Goal: Task Accomplishment & Management: Use online tool/utility

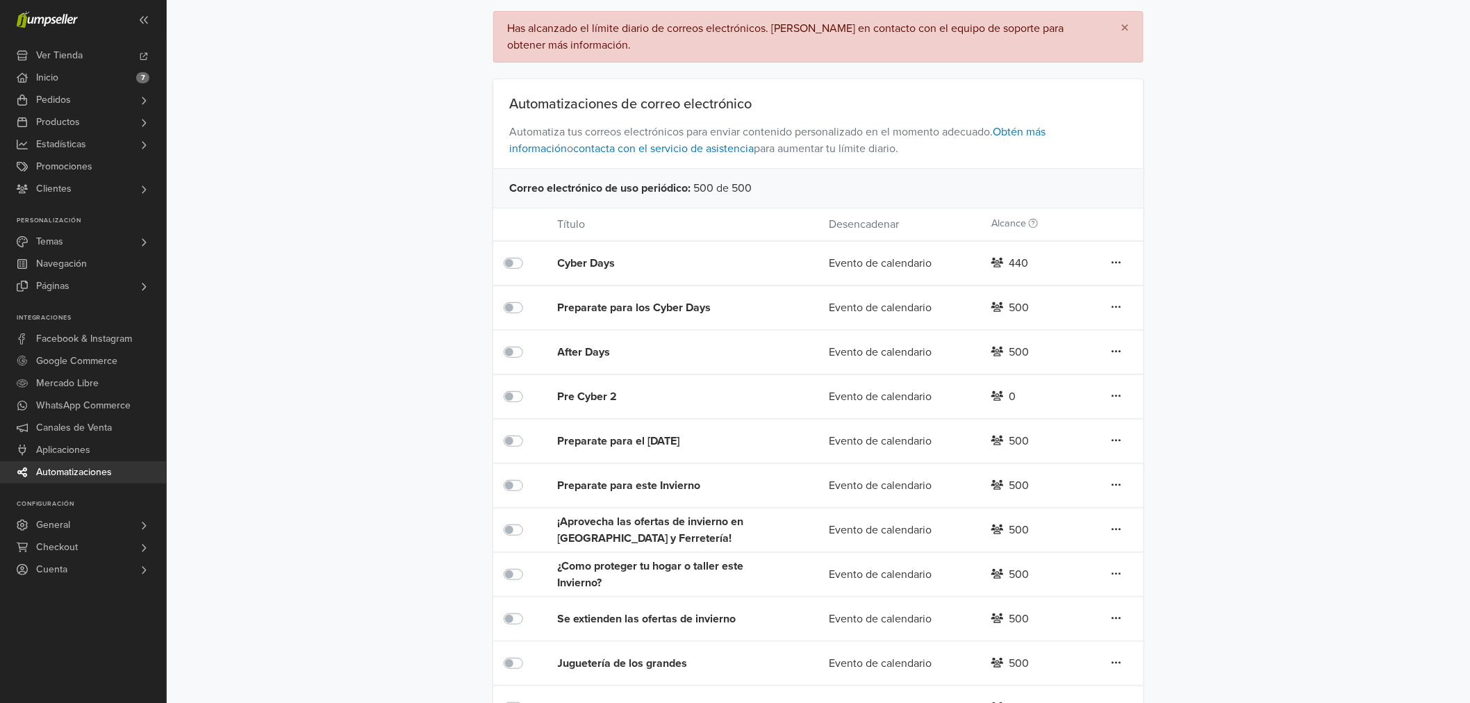
scroll to position [168, 0]
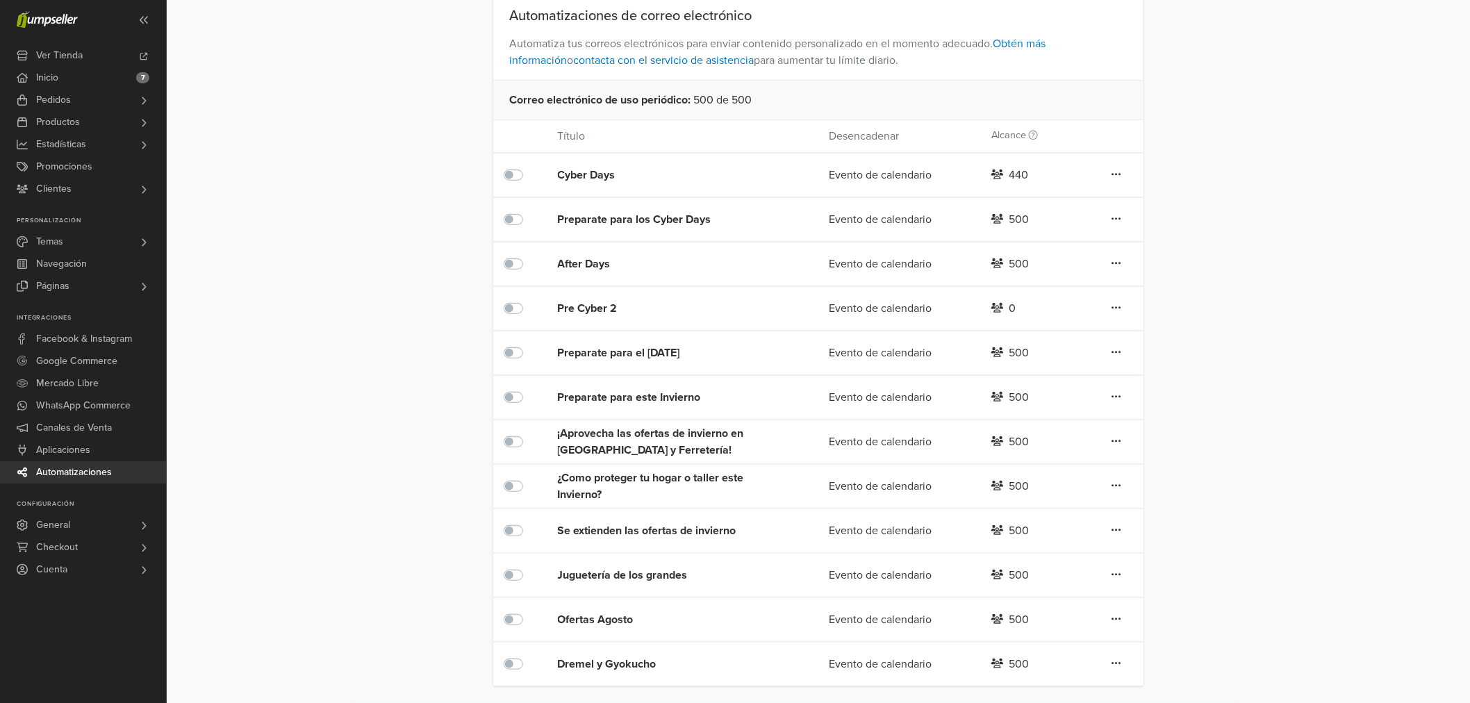
click at [516, 672] on div at bounding box center [520, 664] width 33 height 17
click at [529, 656] on label at bounding box center [529, 656] width 0 height 0
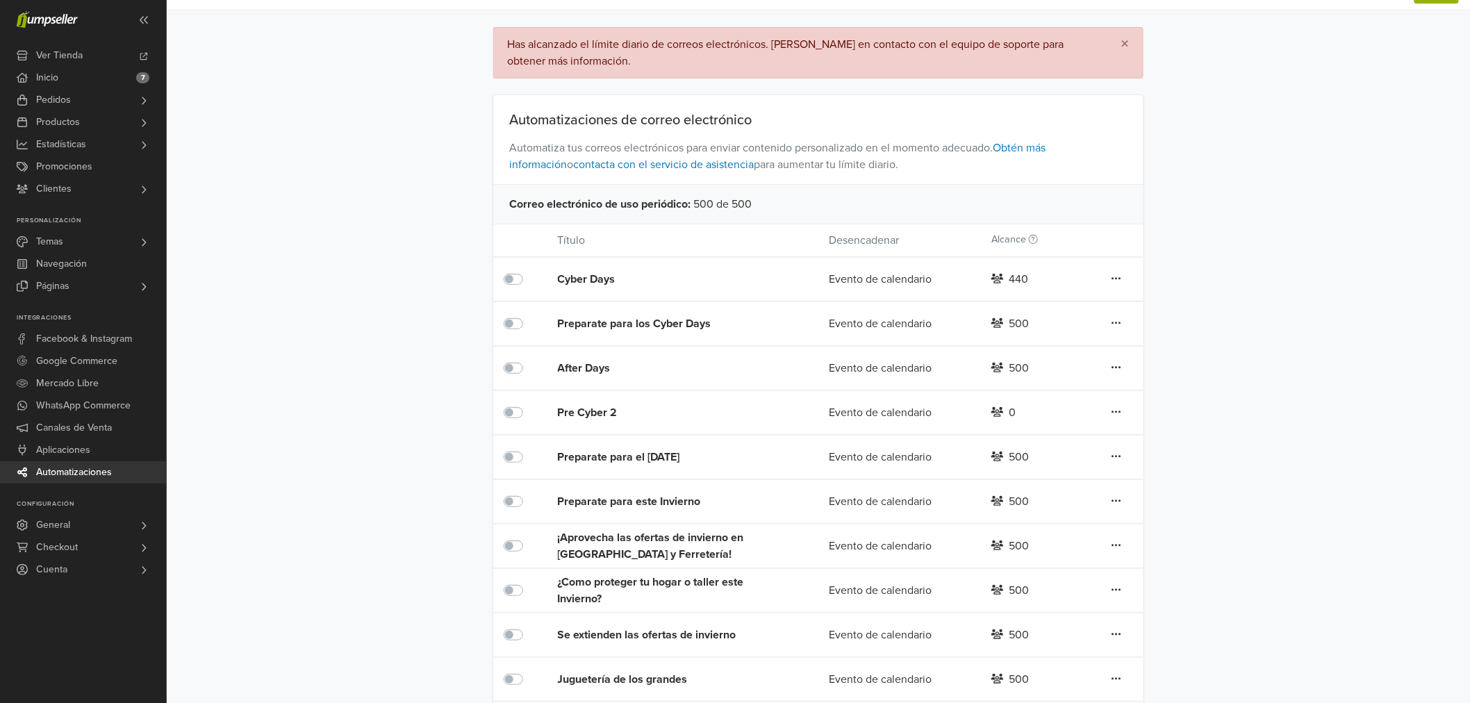
scroll to position [0, 0]
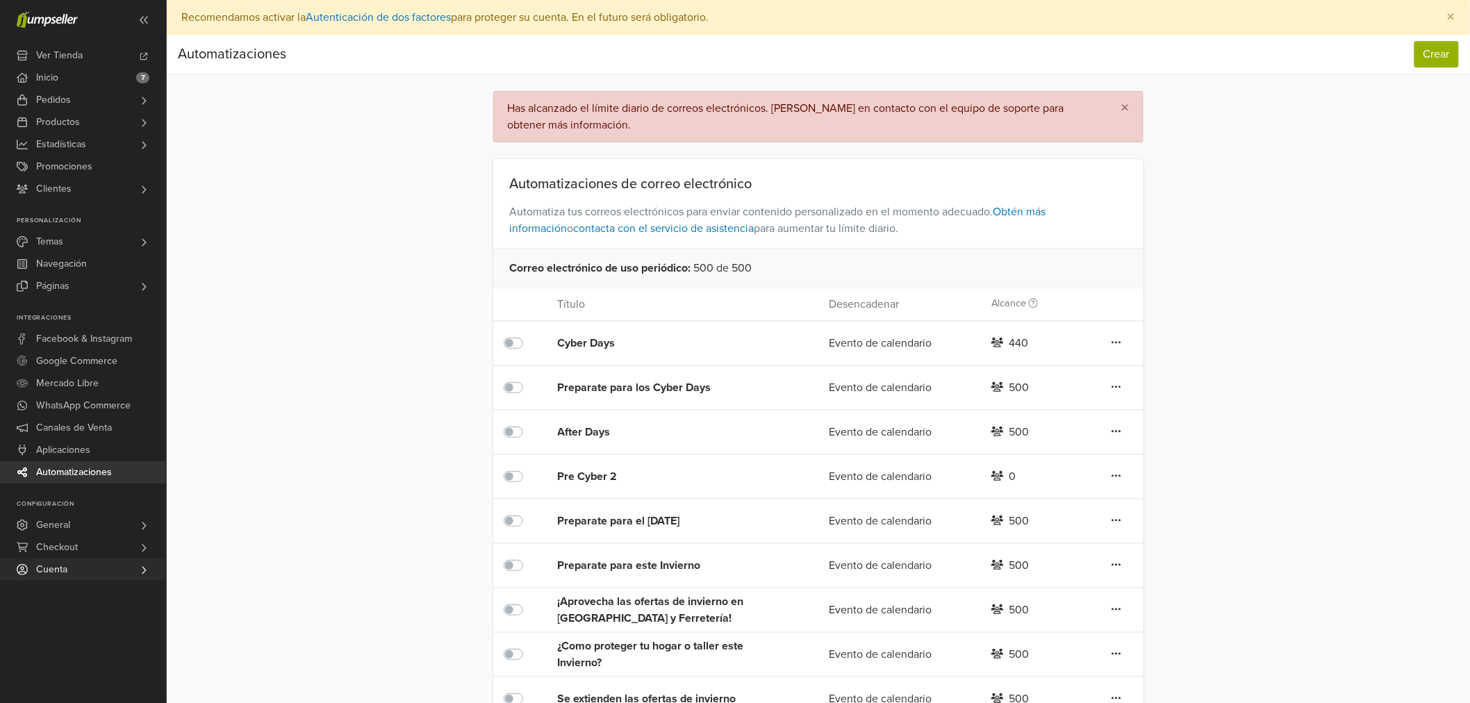
click at [76, 573] on link "Cuenta" at bounding box center [83, 570] width 166 height 22
click at [72, 622] on link "Salir" at bounding box center [83, 622] width 166 height 17
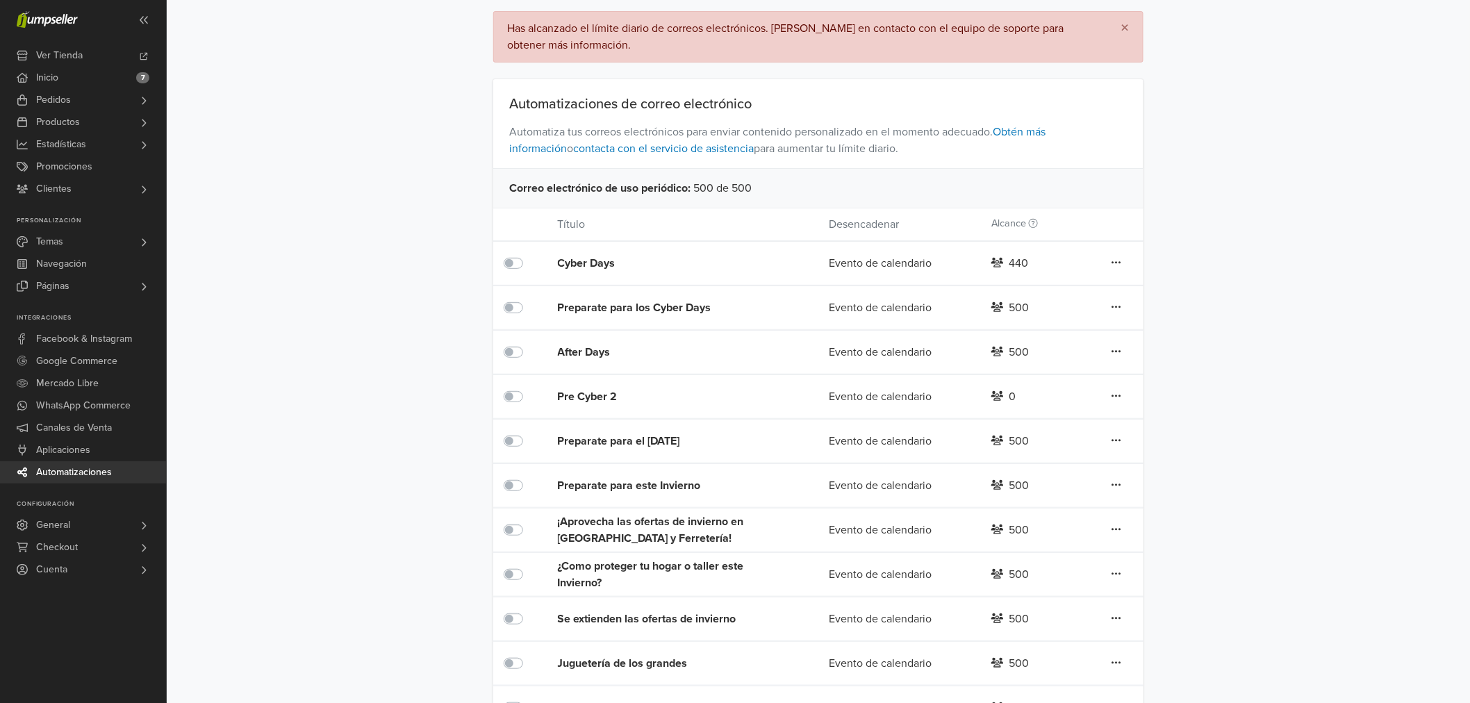
scroll to position [168, 0]
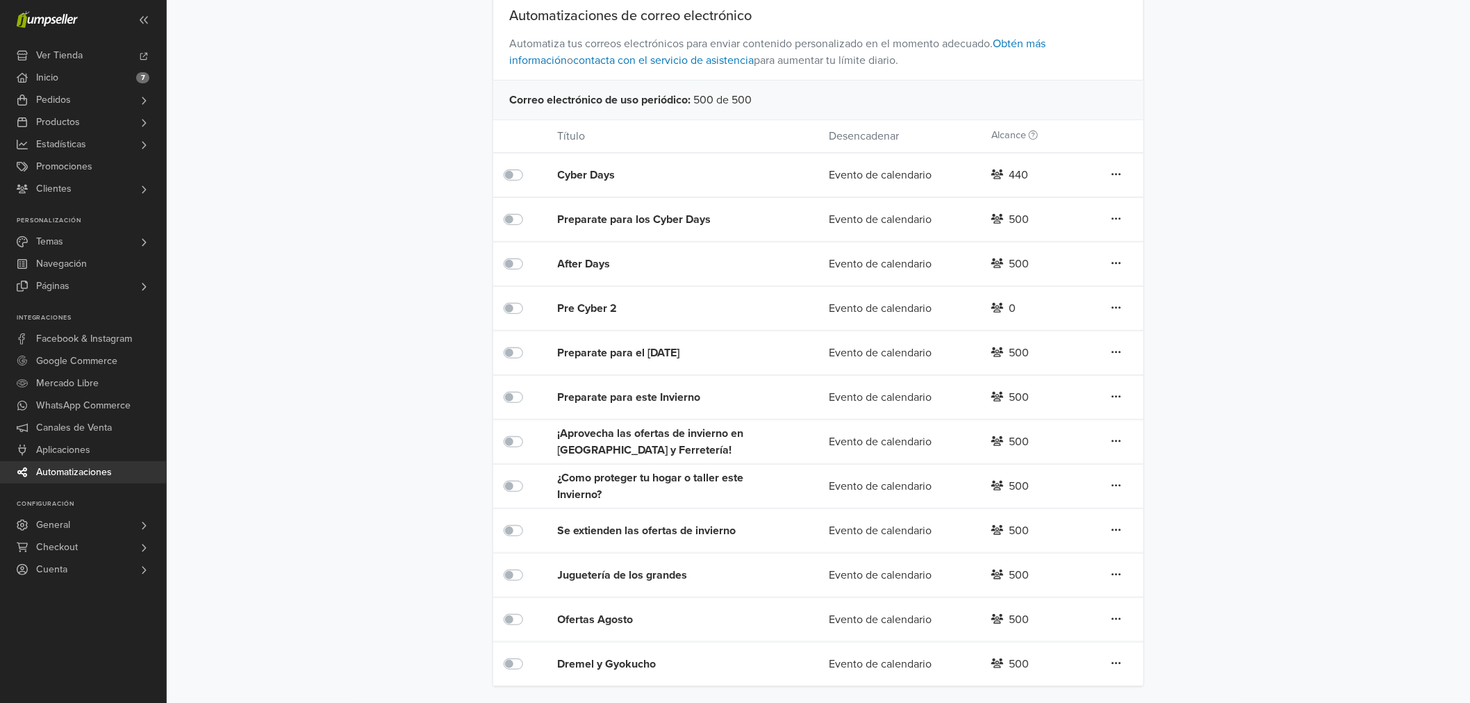
click at [619, 667] on div "Dremel y Gyokucho" at bounding box center [666, 664] width 217 height 17
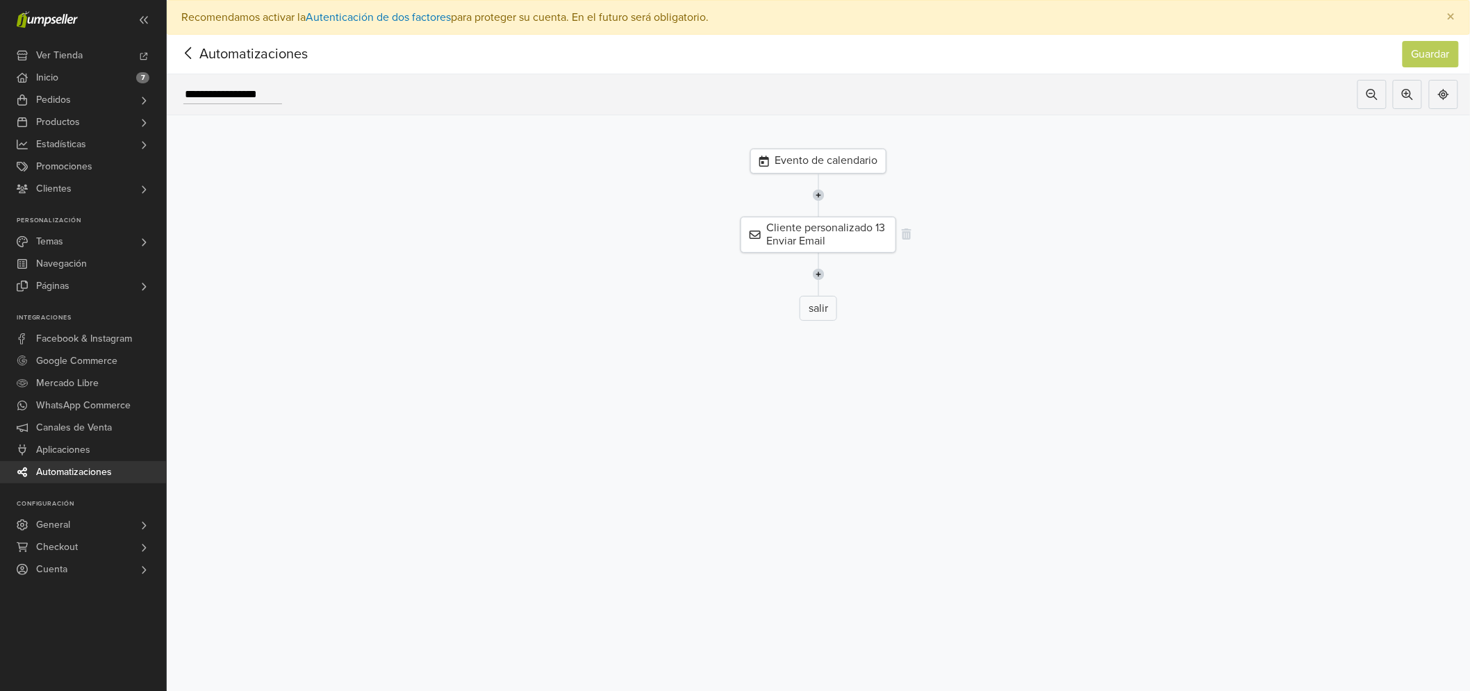
click at [786, 240] on div "Cliente personalizado 13 Enviar Email" at bounding box center [819, 235] width 156 height 36
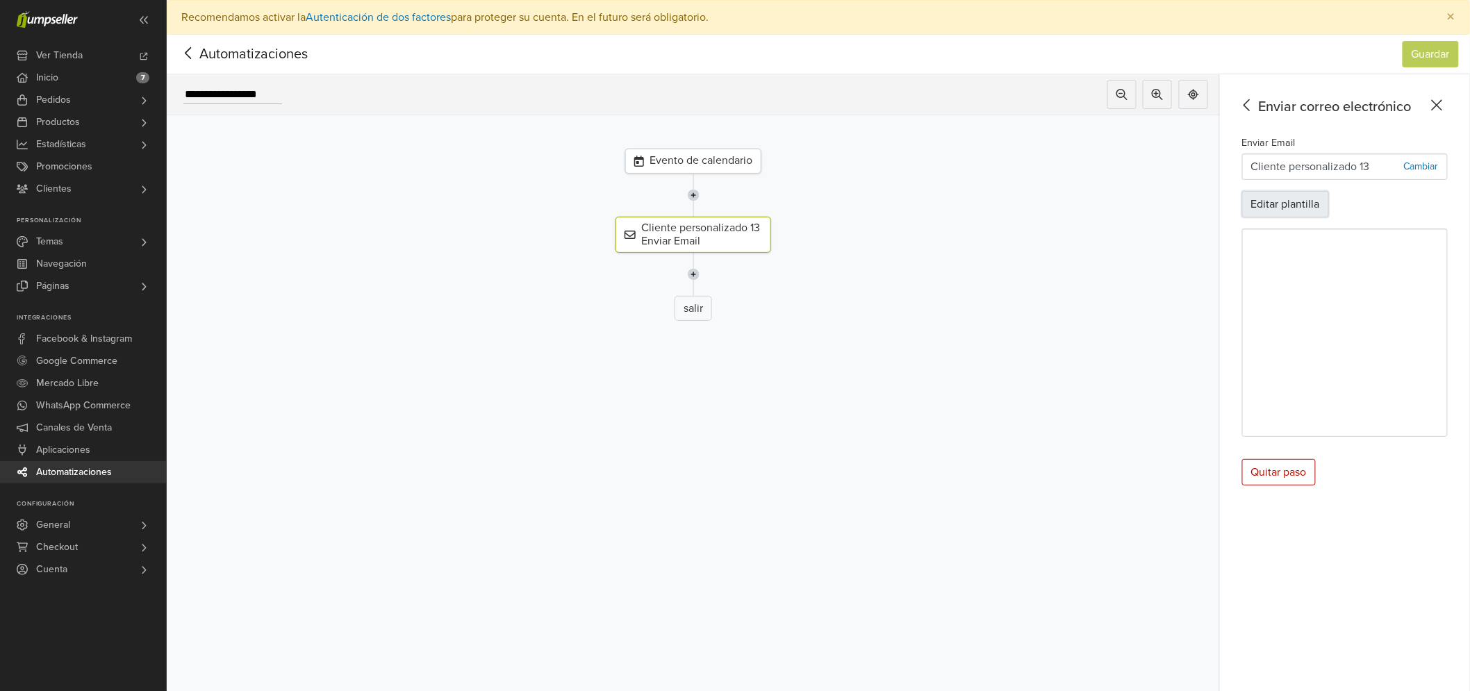
click at [1272, 196] on button "Editar plantilla" at bounding box center [1285, 204] width 87 height 26
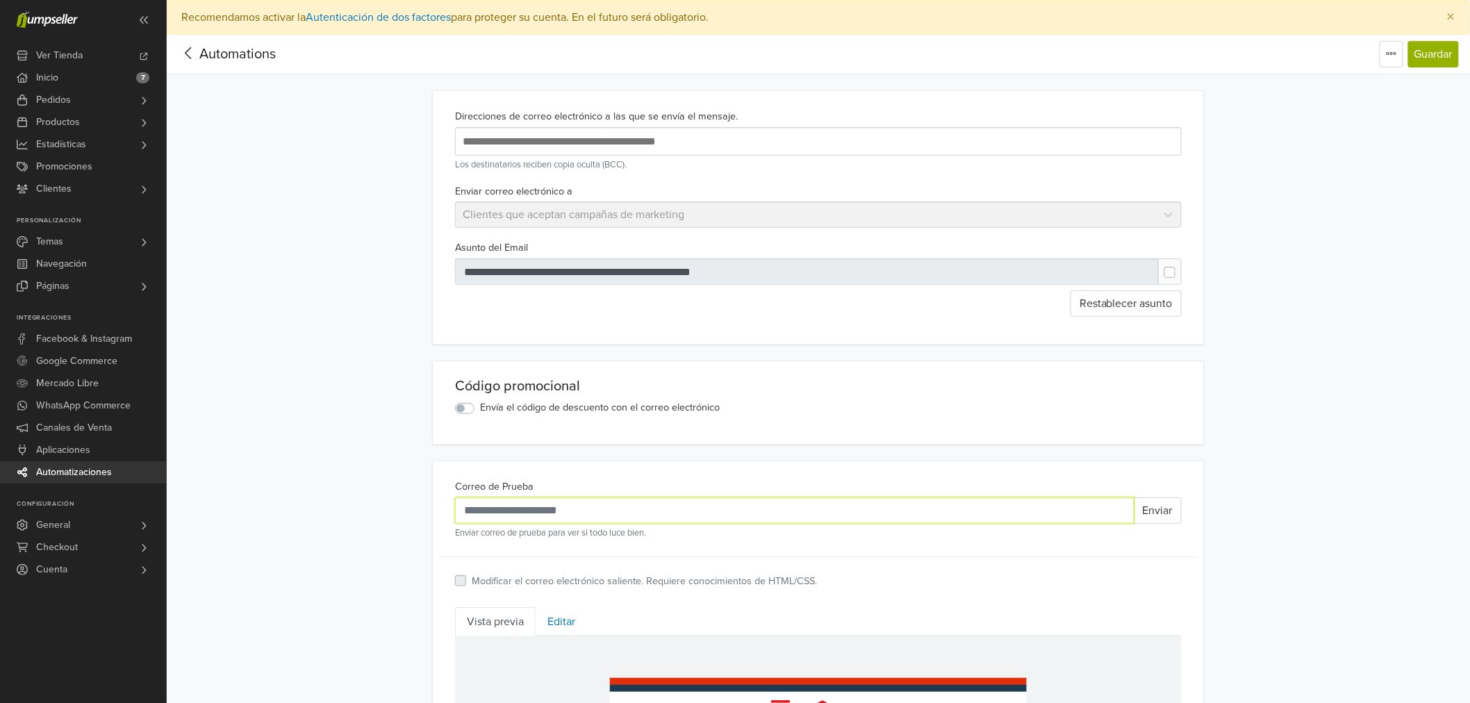
click at [622, 523] on input "Correo de Prueba" at bounding box center [794, 510] width 679 height 26
type input "**********"
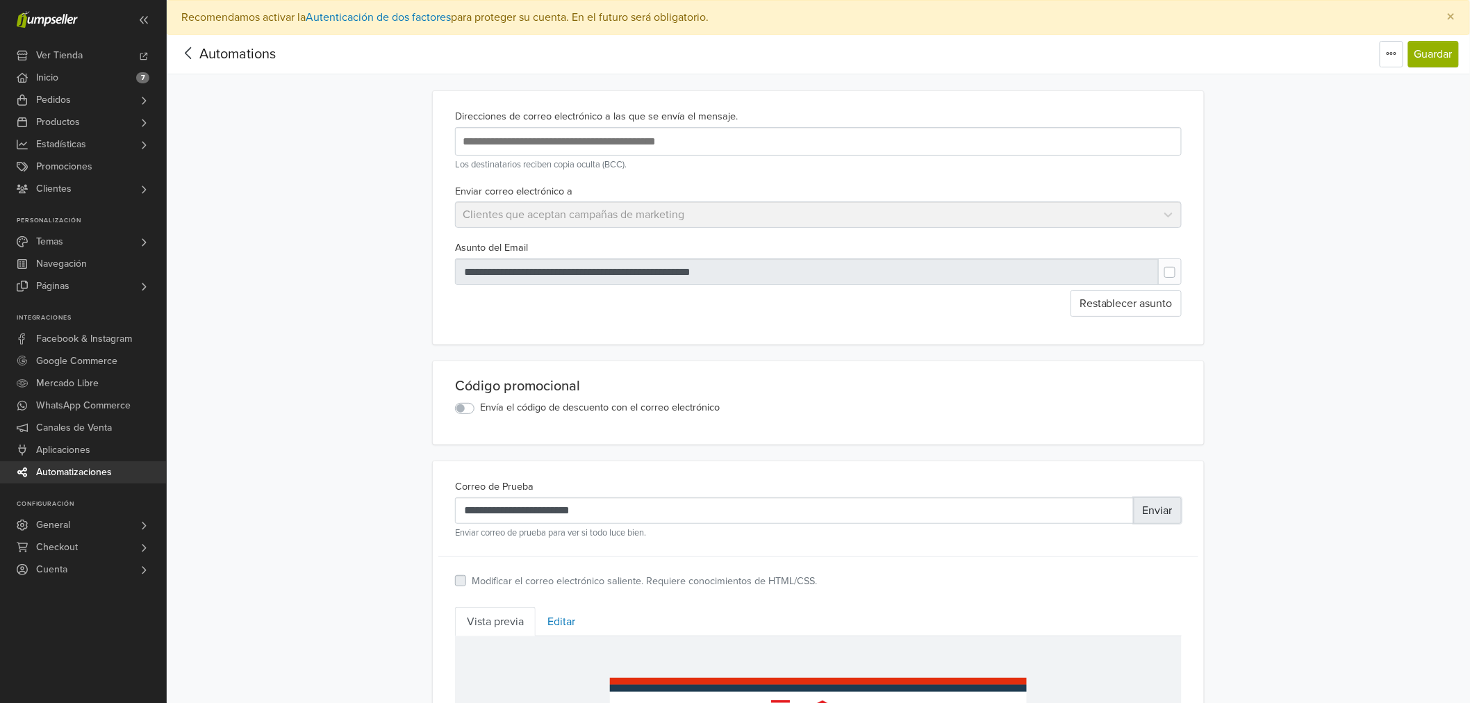
click at [1148, 508] on button "Enviar" at bounding box center [1158, 510] width 48 height 26
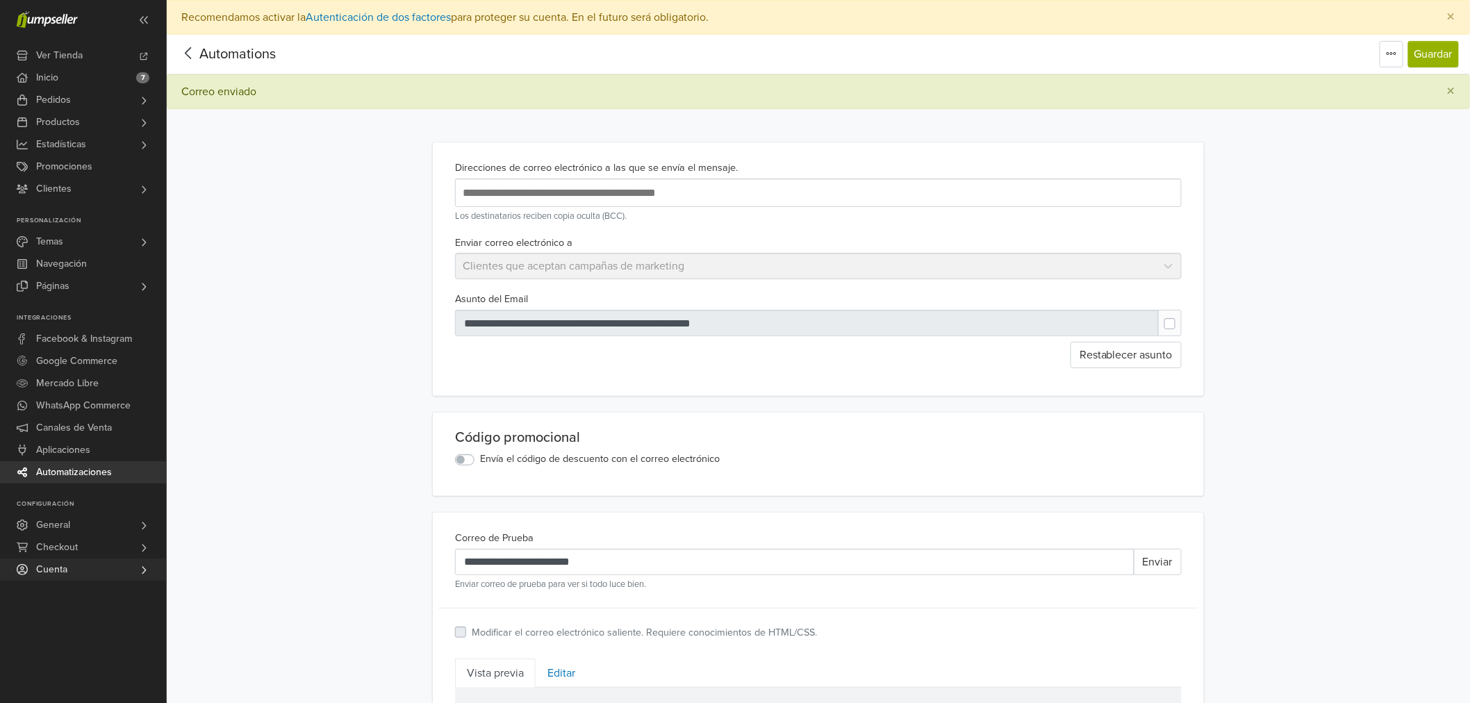
click at [72, 575] on link "Cuenta" at bounding box center [83, 570] width 166 height 22
click at [72, 620] on link "Salir" at bounding box center [83, 622] width 166 height 17
